Goal: Transaction & Acquisition: Book appointment/travel/reservation

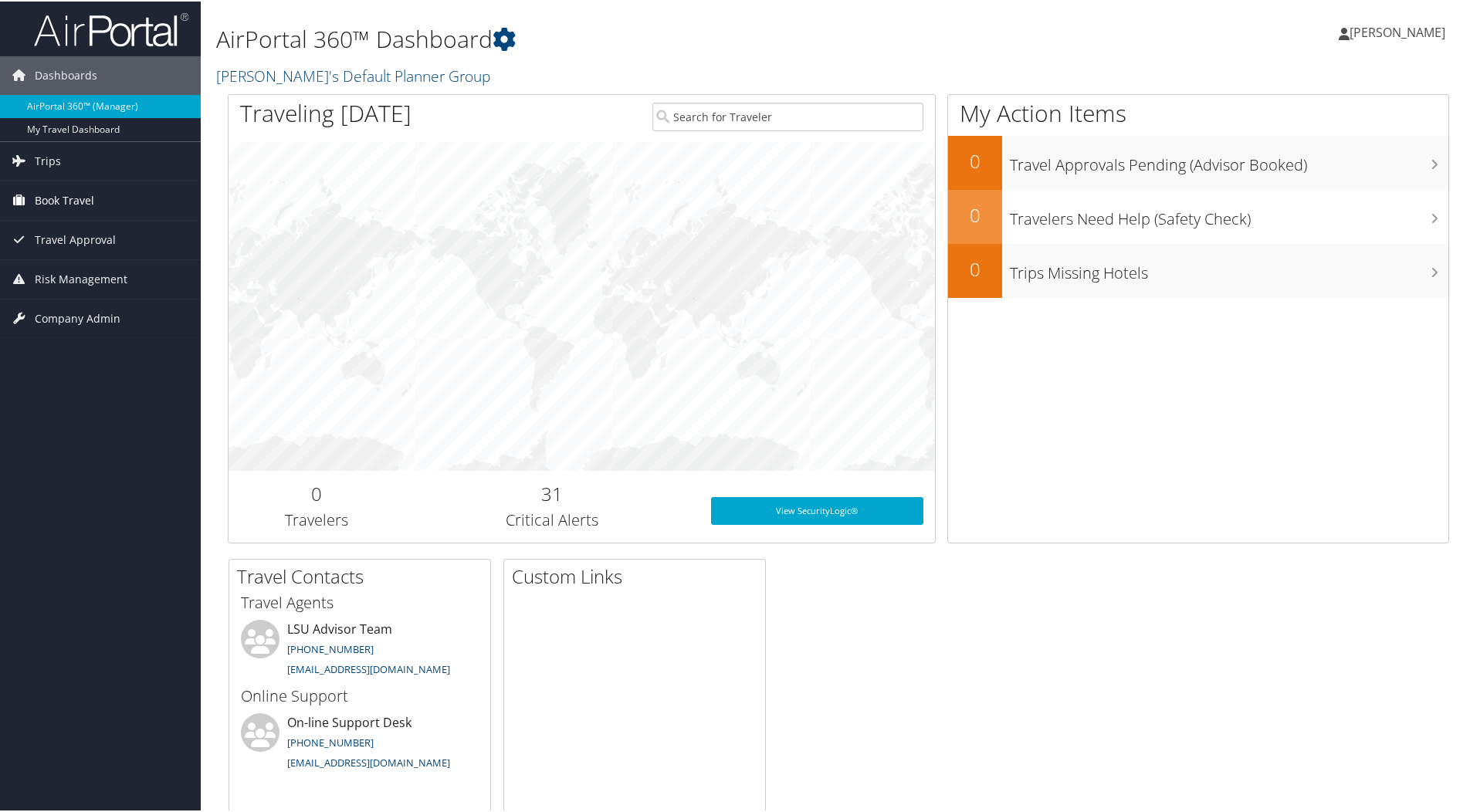
click at [60, 196] on span "Book Travel" at bounding box center [64, 199] width 60 height 38
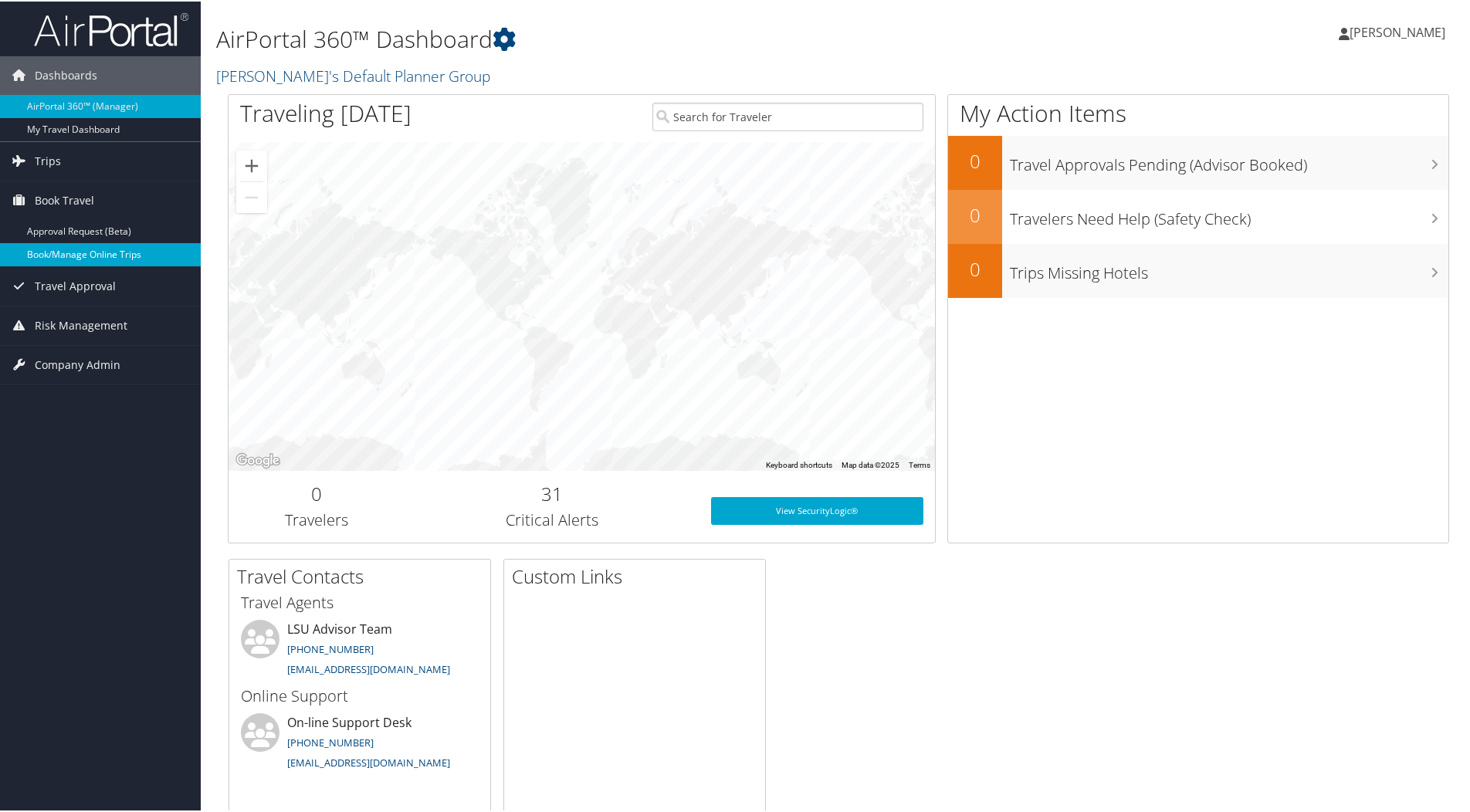
click at [81, 257] on link "Book/Manage Online Trips" at bounding box center [100, 253] width 201 height 23
click at [130, 241] on link "Approval Request (Beta)" at bounding box center [100, 230] width 201 height 23
click at [87, 202] on span "Book Travel" at bounding box center [64, 199] width 60 height 38
click at [163, 255] on link "Book/Manage Online Trips" at bounding box center [100, 253] width 201 height 23
